Goal: Use online tool/utility: Utilize a website feature to perform a specific function

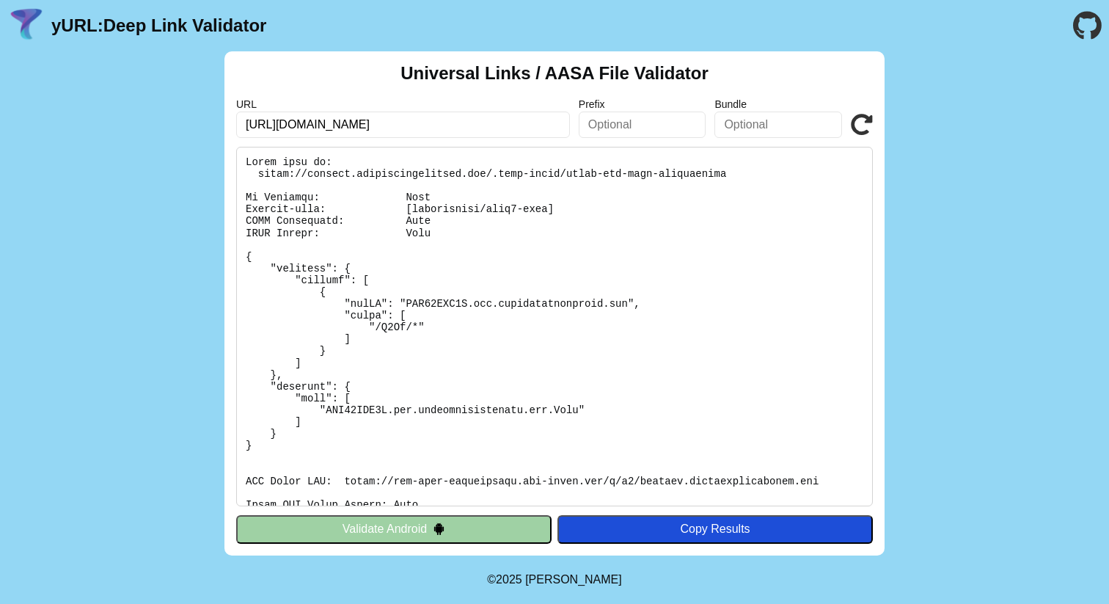
type input "[URL][DOMAIN_NAME]"
click at [865, 124] on icon at bounding box center [862, 125] width 22 height 22
